Goal: Task Accomplishment & Management: Complete application form

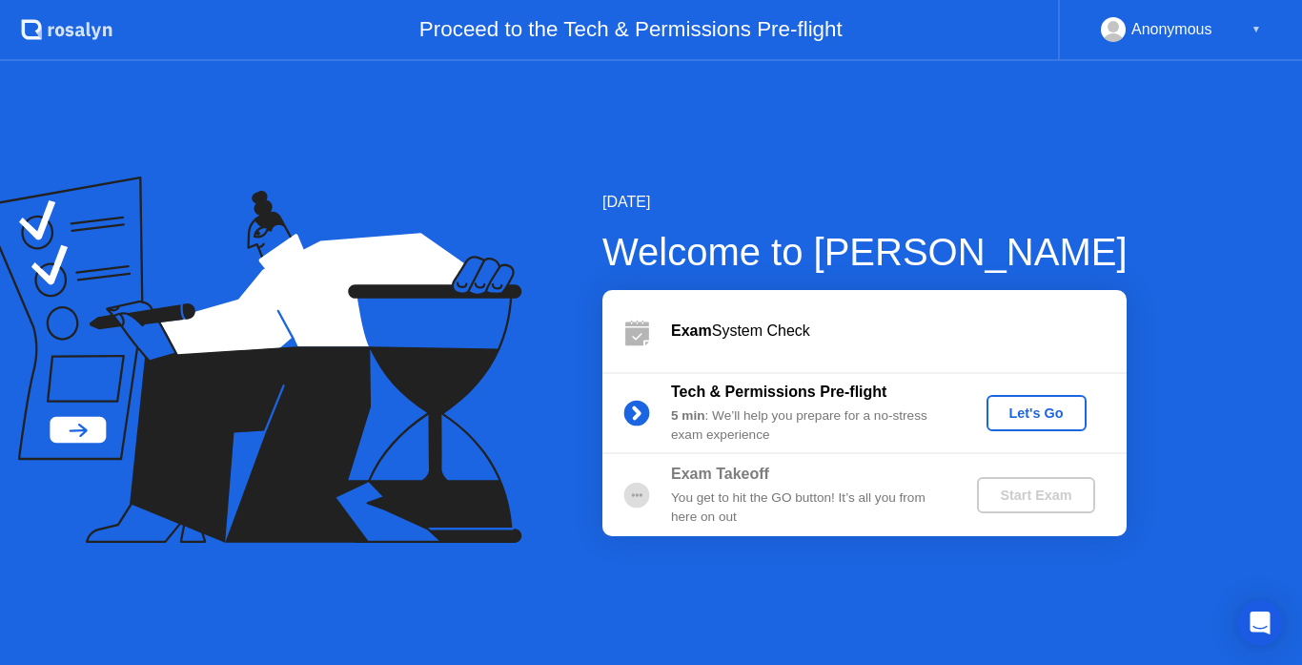
click at [1019, 410] on div "Let's Go" at bounding box center [1036, 412] width 85 height 15
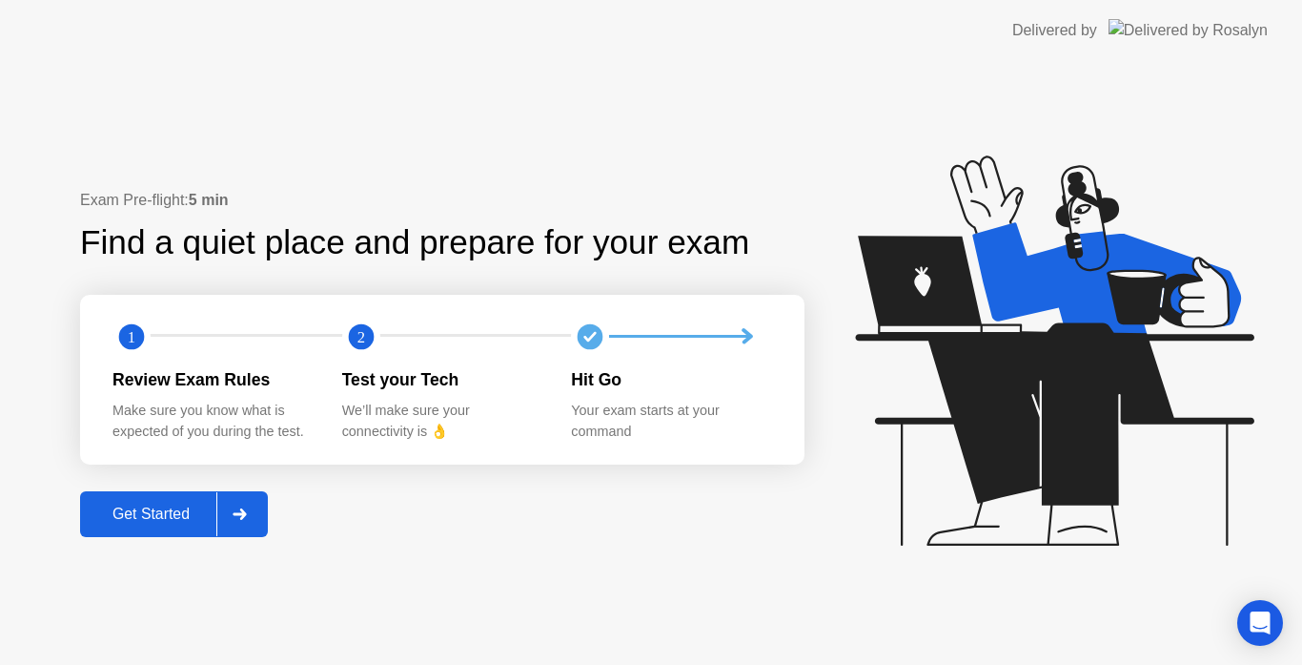
click at [154, 505] on div "Get Started" at bounding box center [151, 513] width 131 height 17
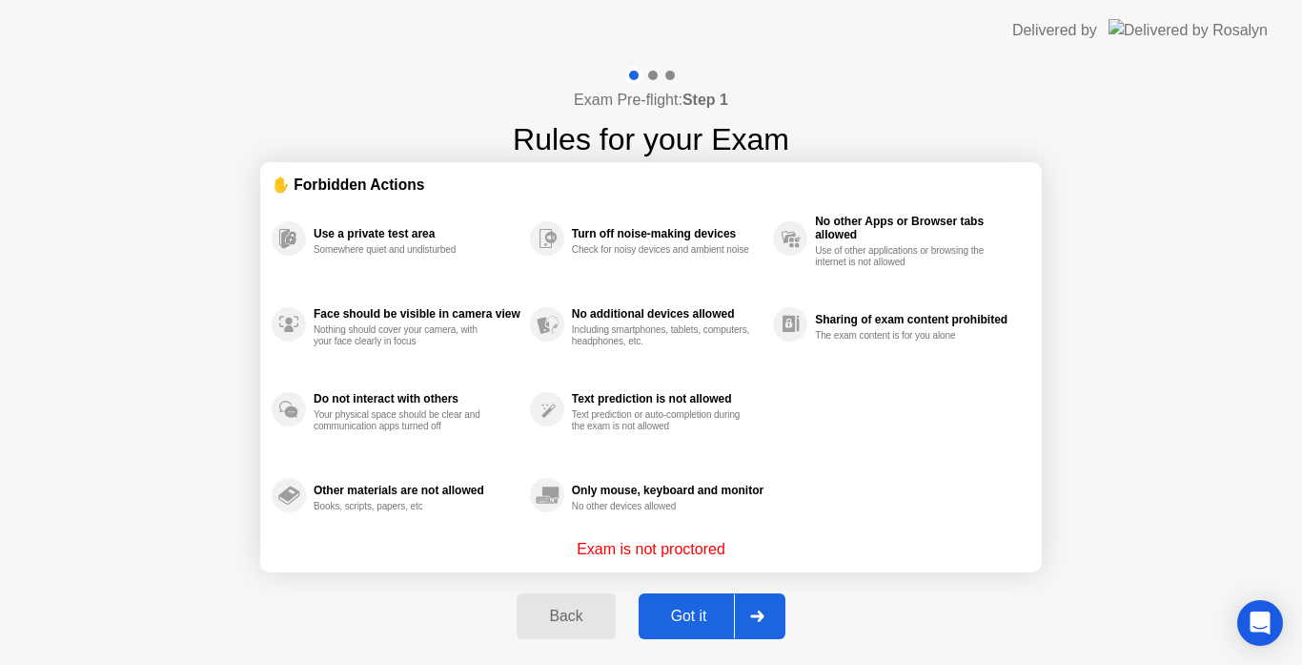
click at [679, 607] on div "Got it" at bounding box center [690, 615] width 90 height 17
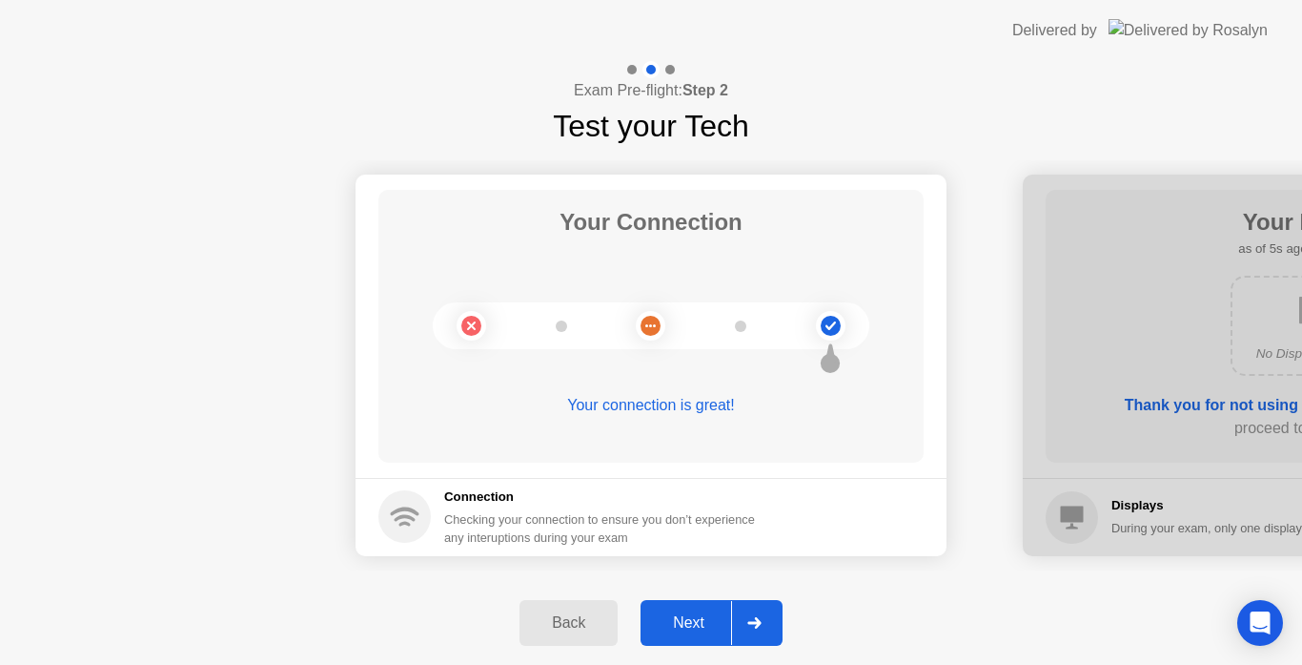
click at [699, 614] on div "Next" at bounding box center [688, 622] width 85 height 17
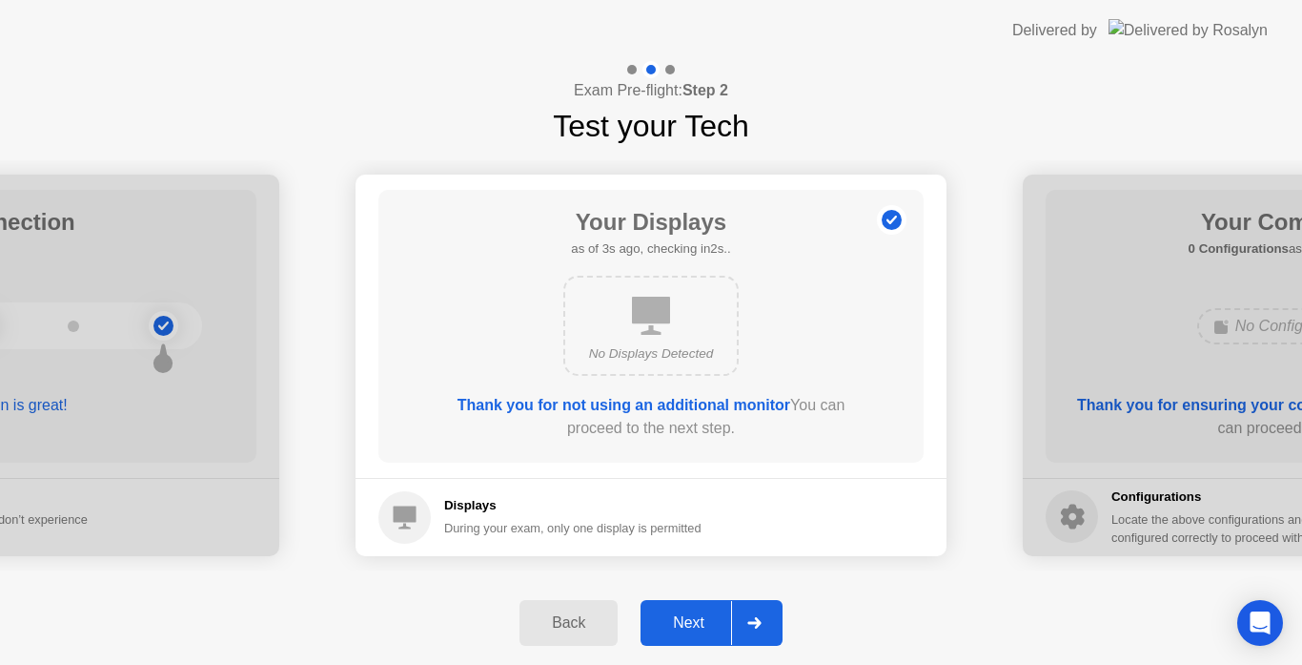
click at [704, 607] on button "Next" at bounding box center [712, 623] width 142 height 46
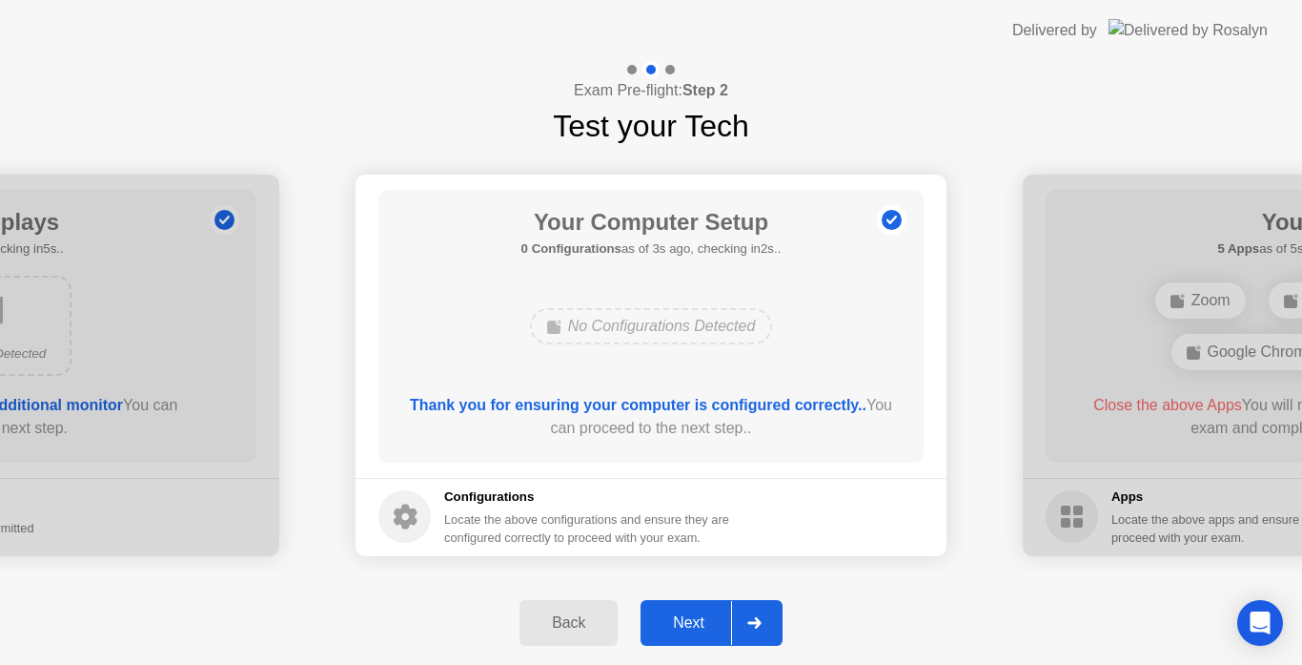
click at [712, 607] on button "Next" at bounding box center [712, 623] width 142 height 46
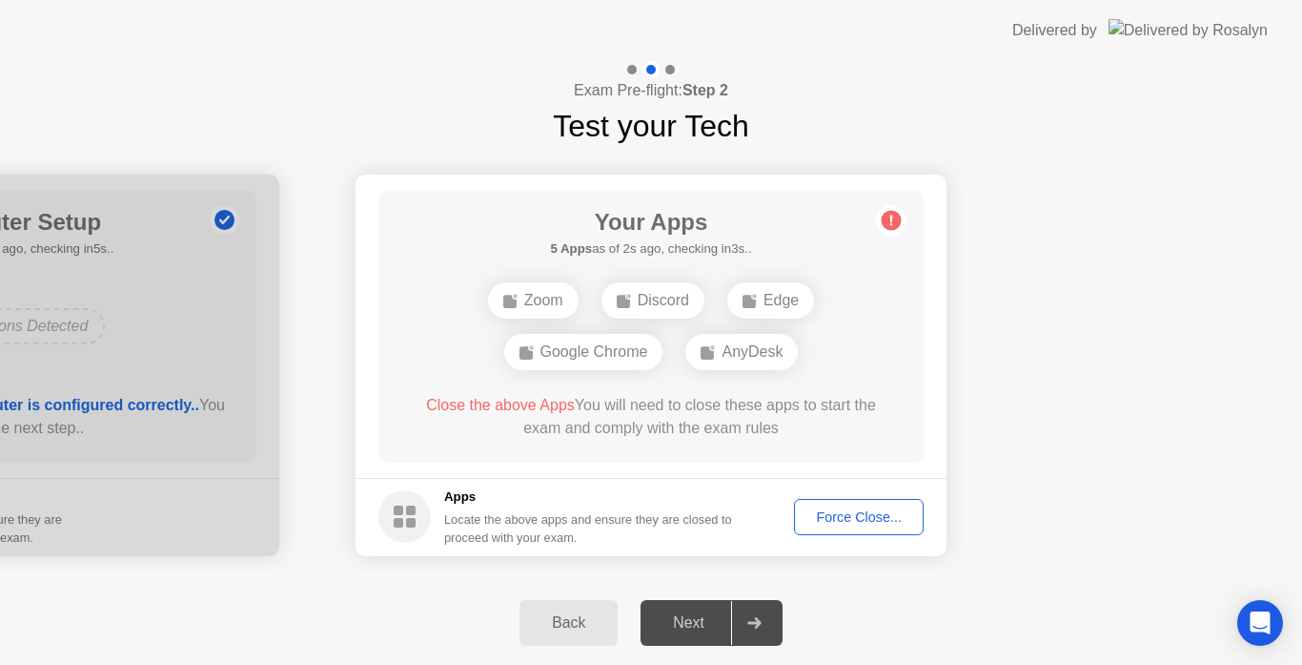
click at [820, 509] on div "Force Close..." at bounding box center [859, 516] width 116 height 15
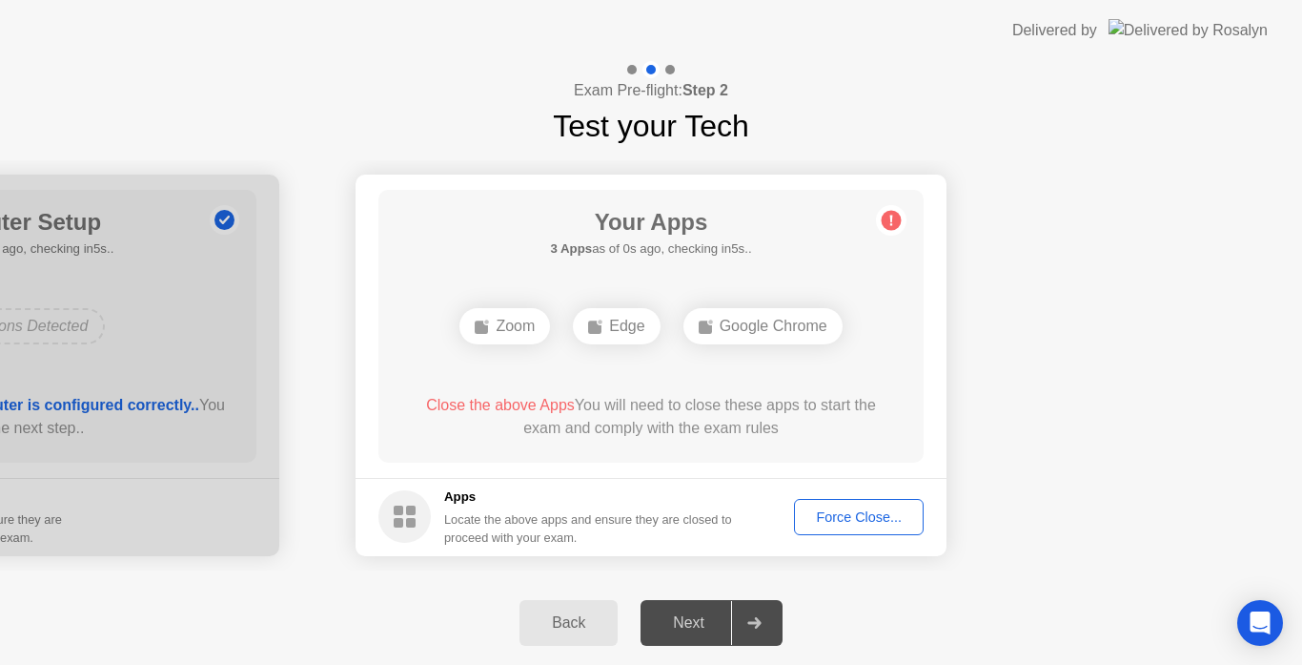
click at [805, 517] on div "Force Close..." at bounding box center [859, 516] width 116 height 15
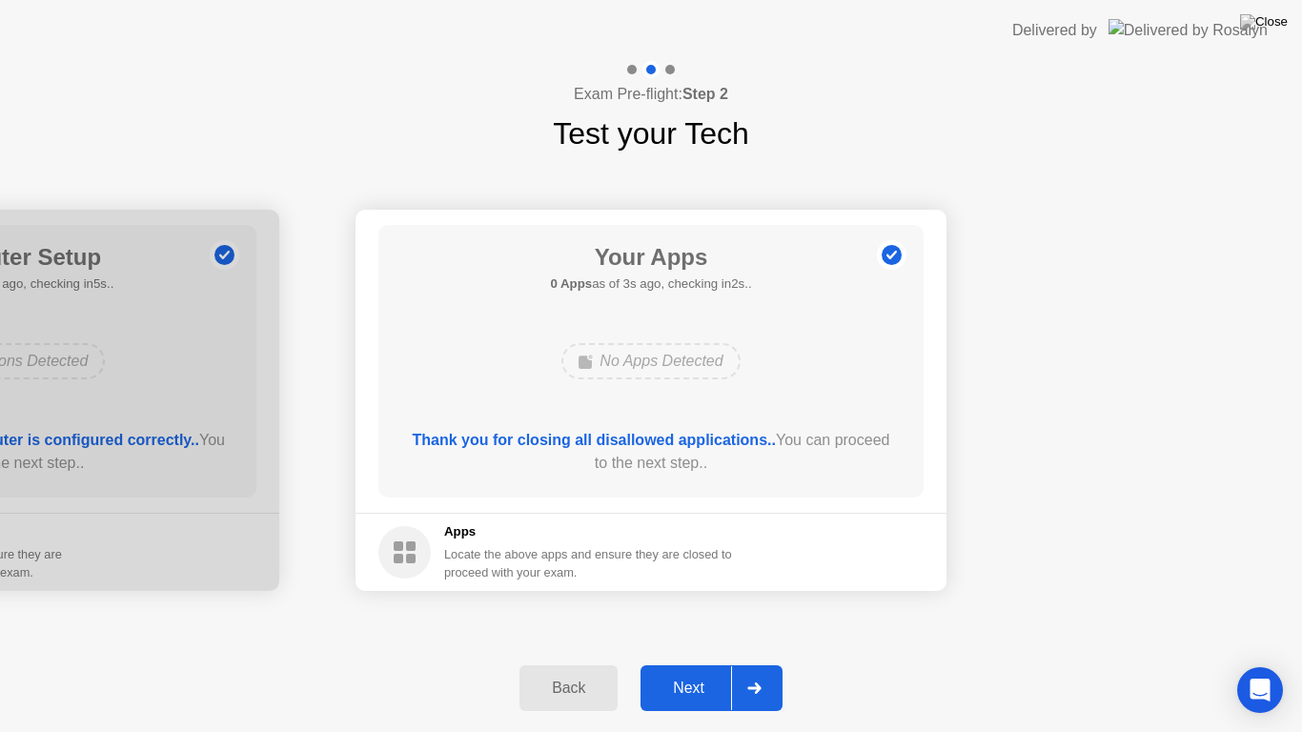
click at [675, 664] on div "Next" at bounding box center [688, 688] width 85 height 17
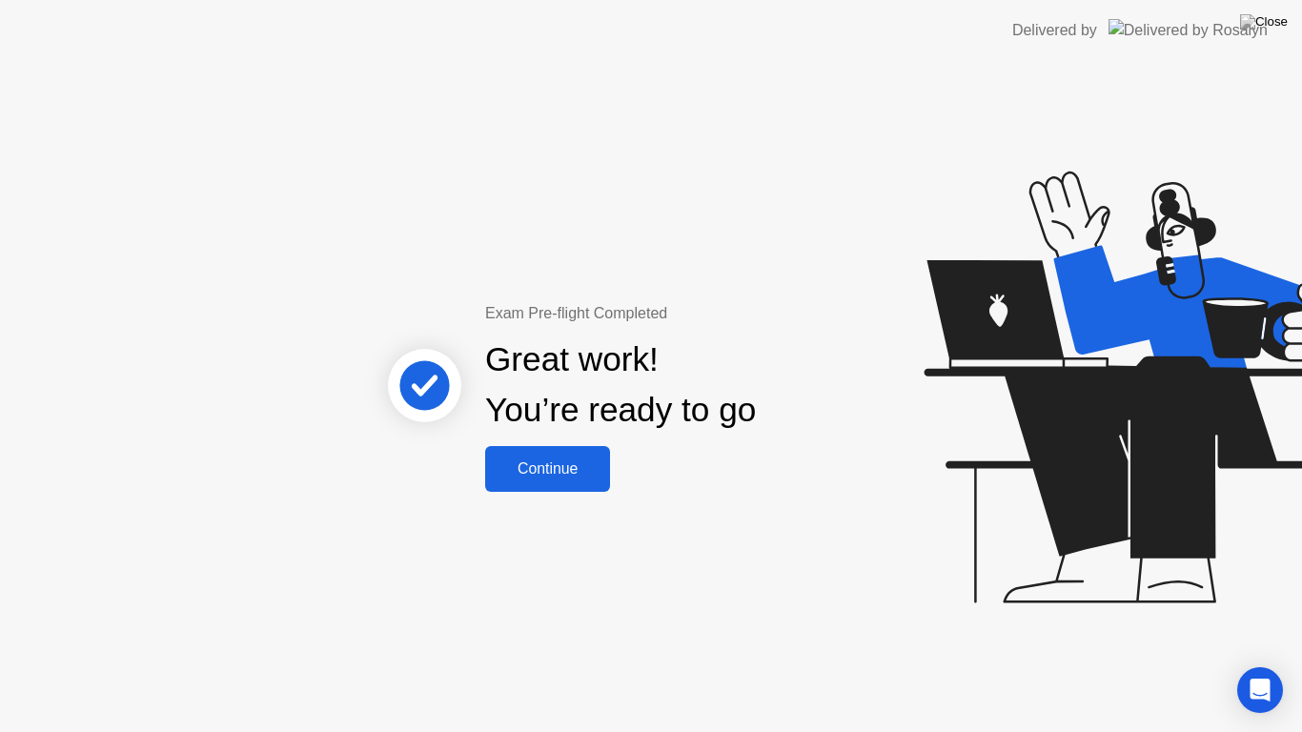
click at [557, 482] on button "Continue" at bounding box center [547, 469] width 125 height 46
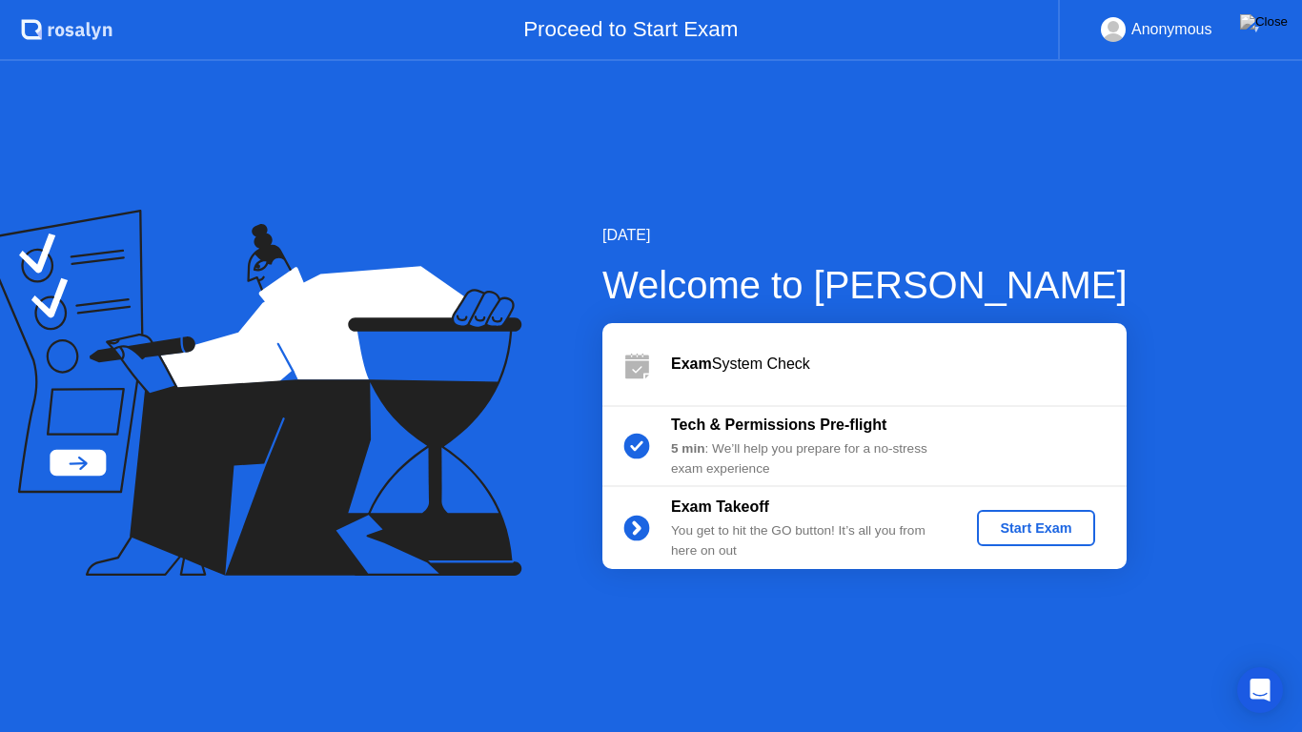
click at [1043, 516] on button "Start Exam" at bounding box center [1035, 528] width 117 height 36
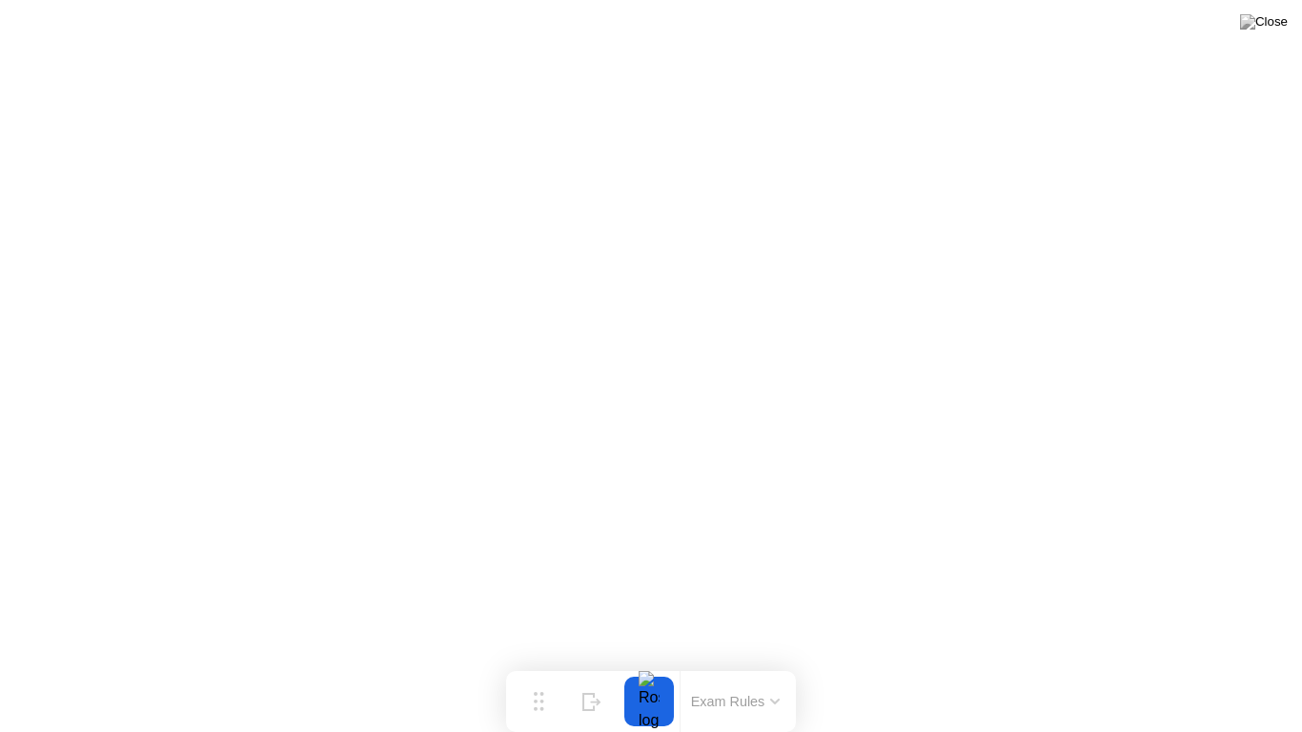
click at [1261, 32] on button at bounding box center [1264, 22] width 57 height 25
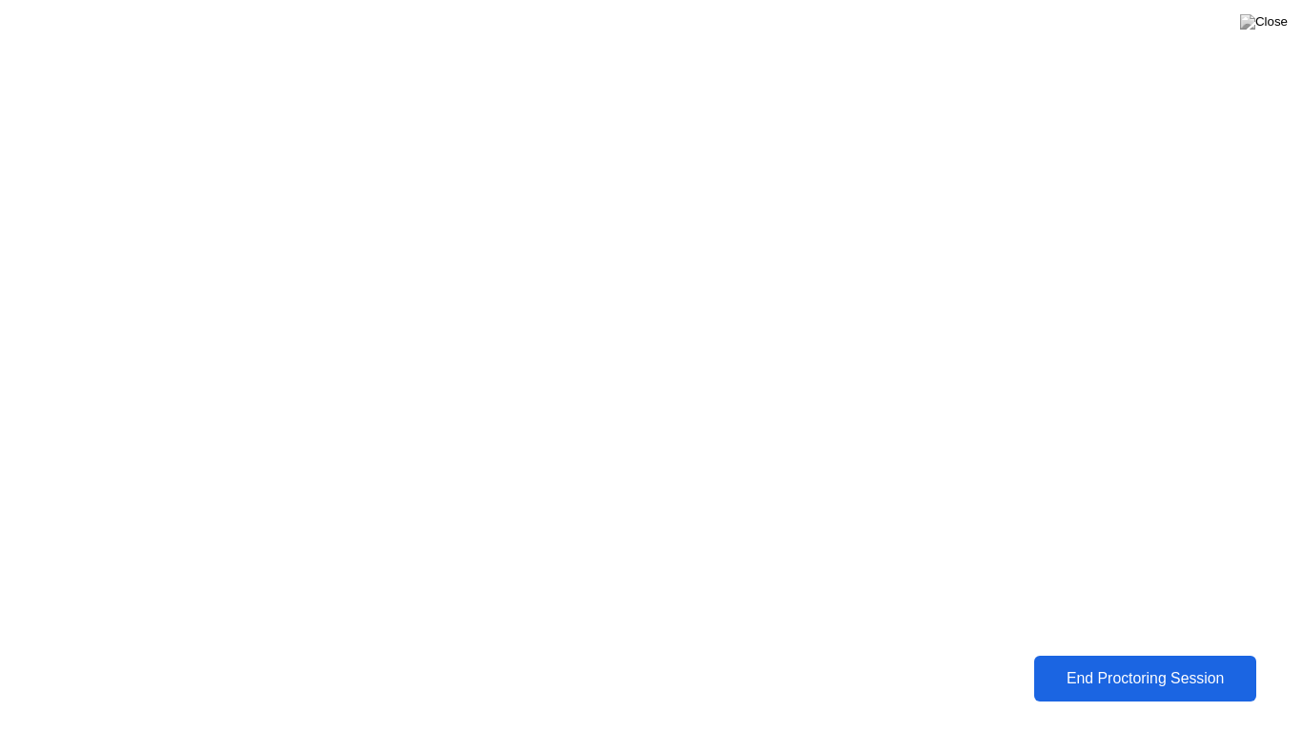
click at [1179, 664] on button "End Proctoring Session" at bounding box center [1146, 679] width 224 height 46
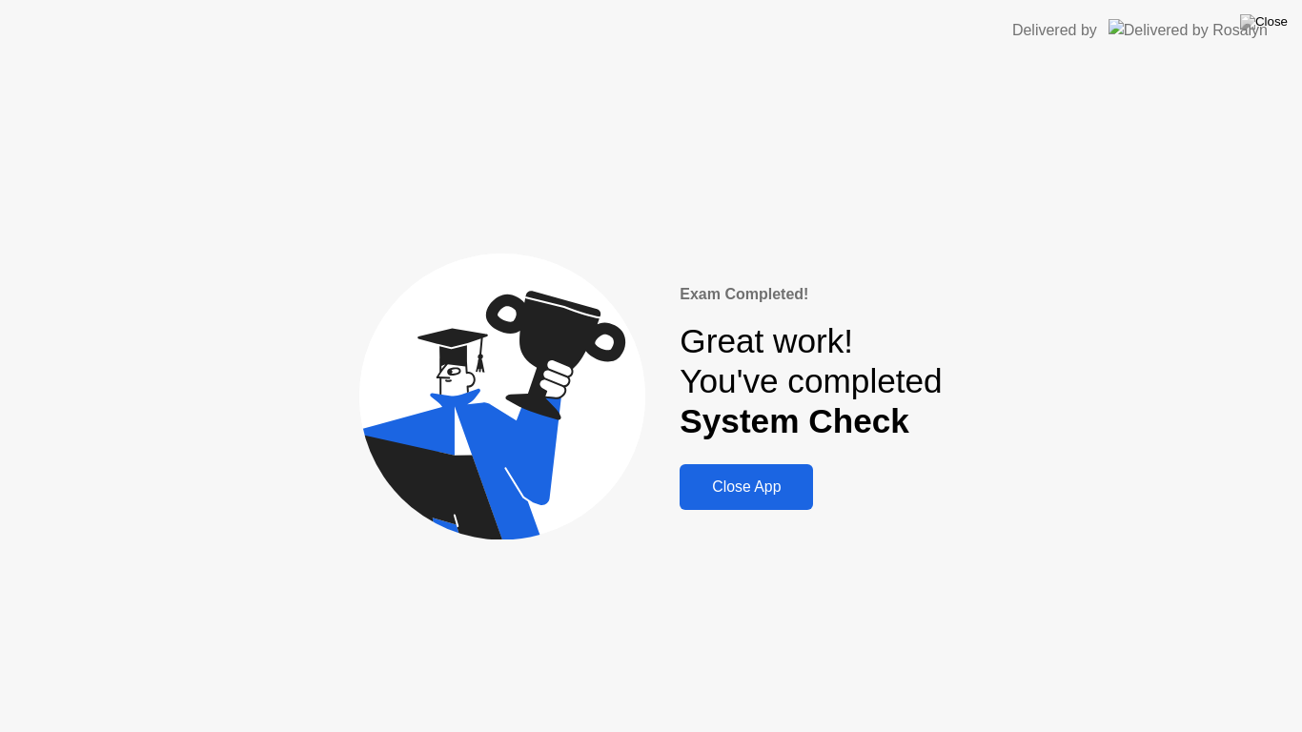
click at [732, 493] on div "Close App" at bounding box center [747, 487] width 122 height 17
